Goal: Communication & Community: Ask a question

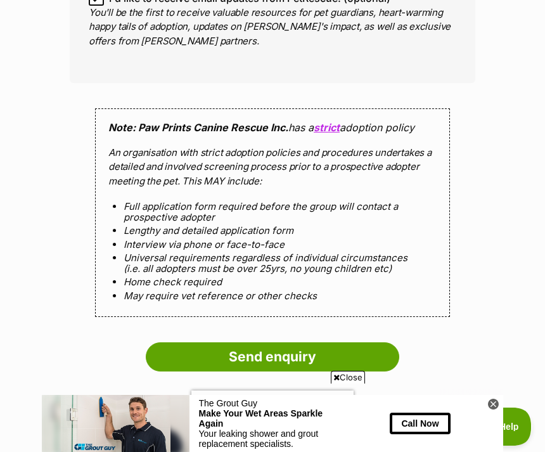
scroll to position [1092, 0]
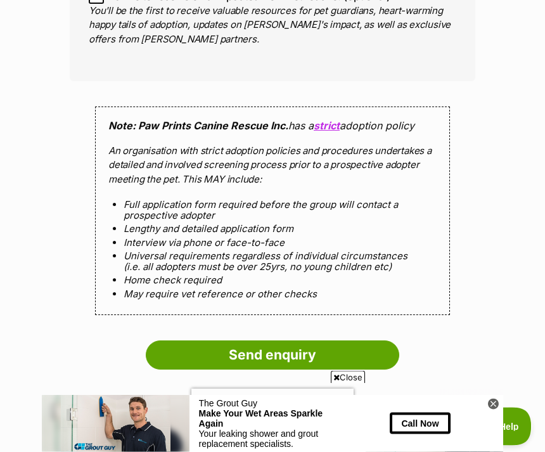
click at [189, 343] on input "Send enquiry" at bounding box center [272, 355] width 253 height 29
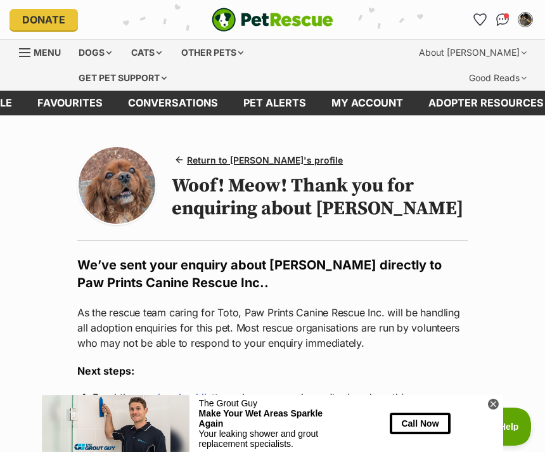
click at [223, 159] on span "Return to Toto's profile" at bounding box center [265, 159] width 156 height 13
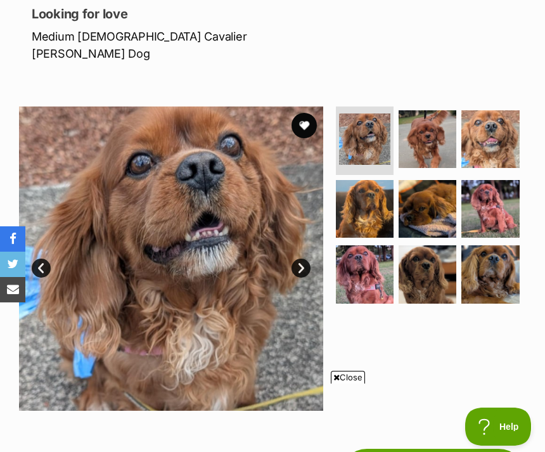
click at [355, 125] on img at bounding box center [364, 138] width 51 height 51
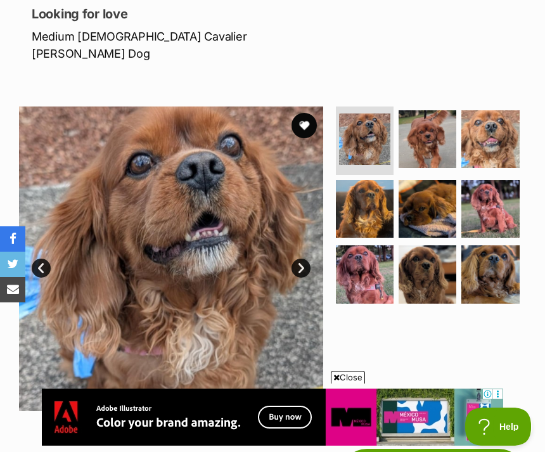
click at [304, 259] on link "Next" at bounding box center [300, 268] width 19 height 19
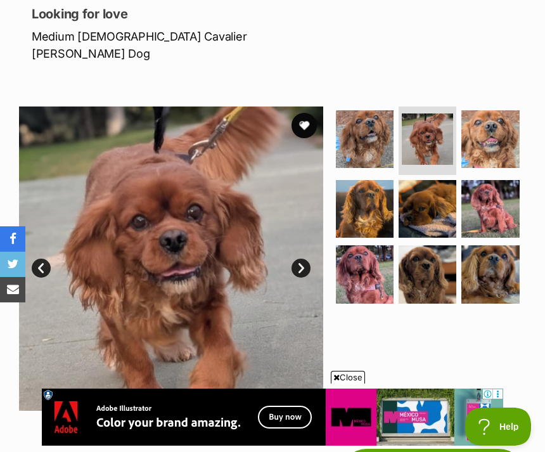
click at [300, 259] on link "Next" at bounding box center [300, 268] width 19 height 19
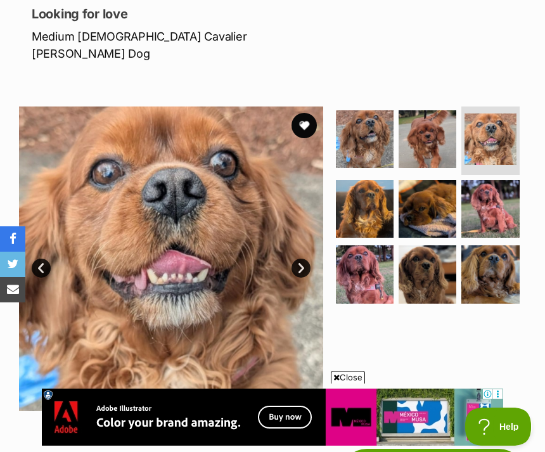
click at [305, 259] on link "Next" at bounding box center [300, 268] width 19 height 19
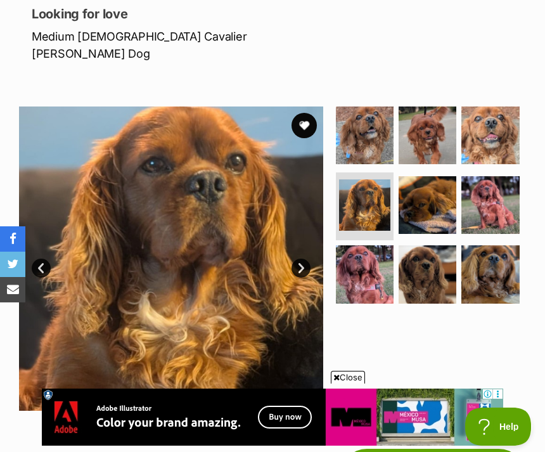
click at [301, 259] on link "Next" at bounding box center [300, 268] width 19 height 19
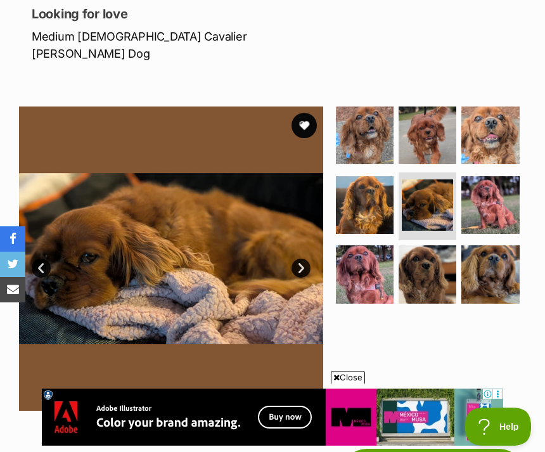
click at [300, 259] on link "Next" at bounding box center [300, 268] width 19 height 19
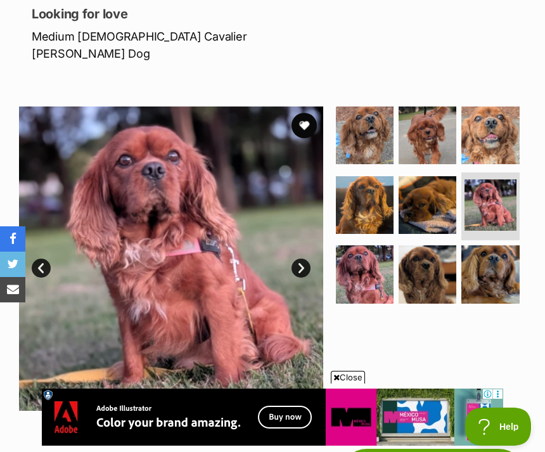
click at [304, 259] on link "Next" at bounding box center [300, 268] width 19 height 19
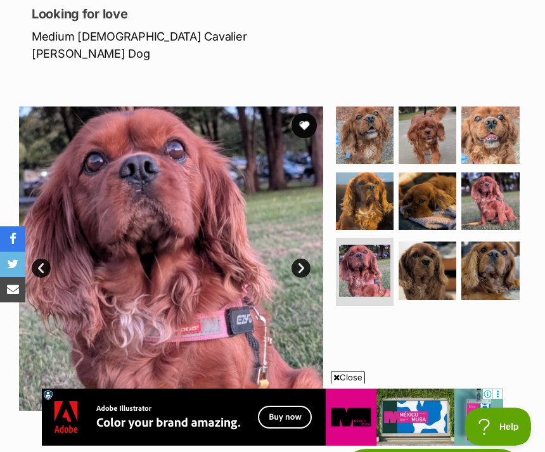
click at [292, 259] on link "Next" at bounding box center [300, 268] width 19 height 19
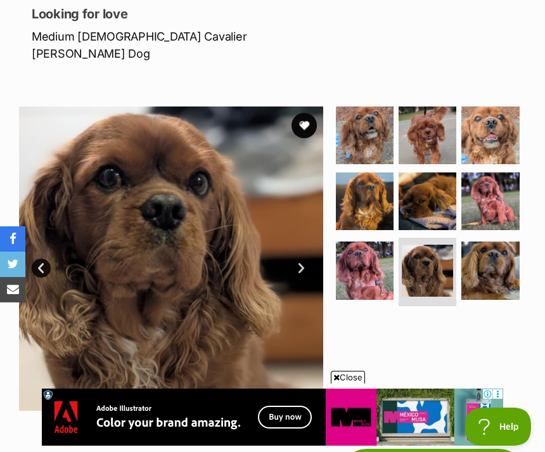
click at [297, 259] on link "Next" at bounding box center [300, 268] width 19 height 19
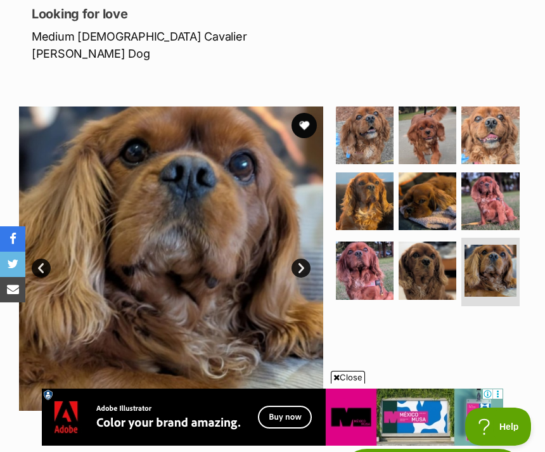
click at [307, 259] on link "Next" at bounding box center [300, 268] width 19 height 19
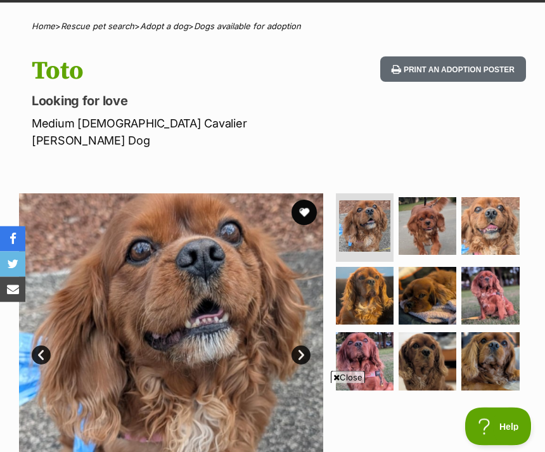
scroll to position [113, 0]
click at [484, 347] on img at bounding box center [490, 361] width 58 height 58
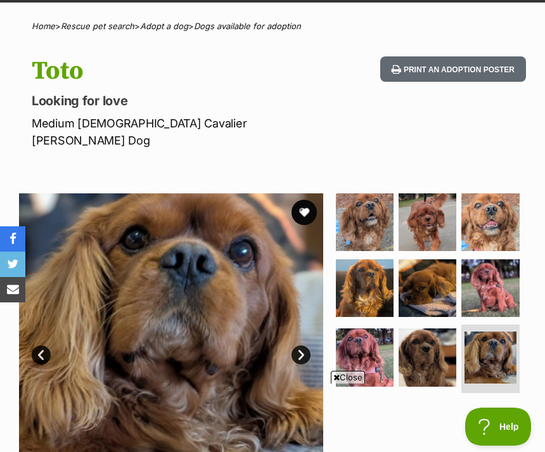
click at [425, 354] on img at bounding box center [428, 357] width 58 height 58
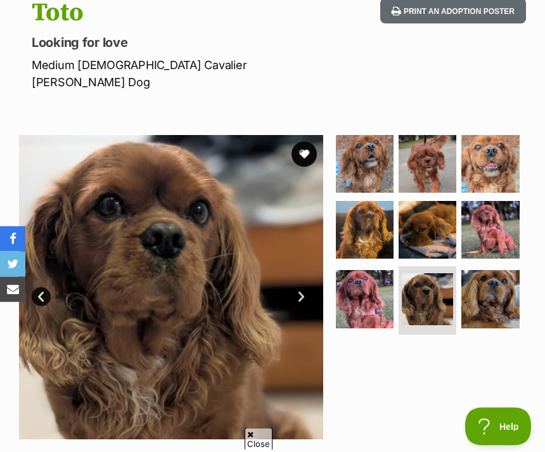
scroll to position [171, 0]
